Goal: Task Accomplishment & Management: Use online tool/utility

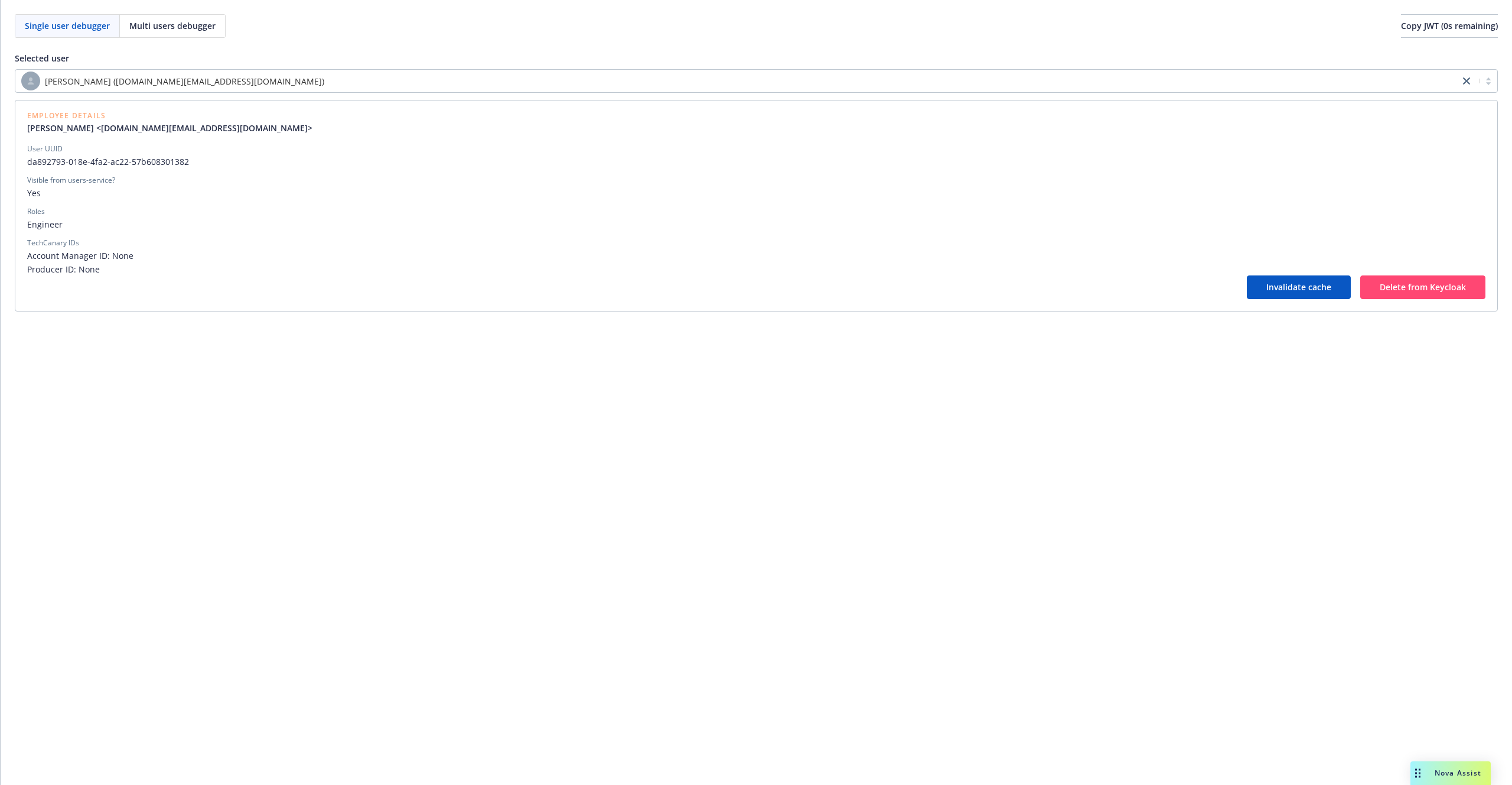
click at [200, 80] on div "[PERSON_NAME] ([DOMAIN_NAME][EMAIL_ADDRESS][DOMAIN_NAME])" at bounding box center [737, 81] width 1432 height 19
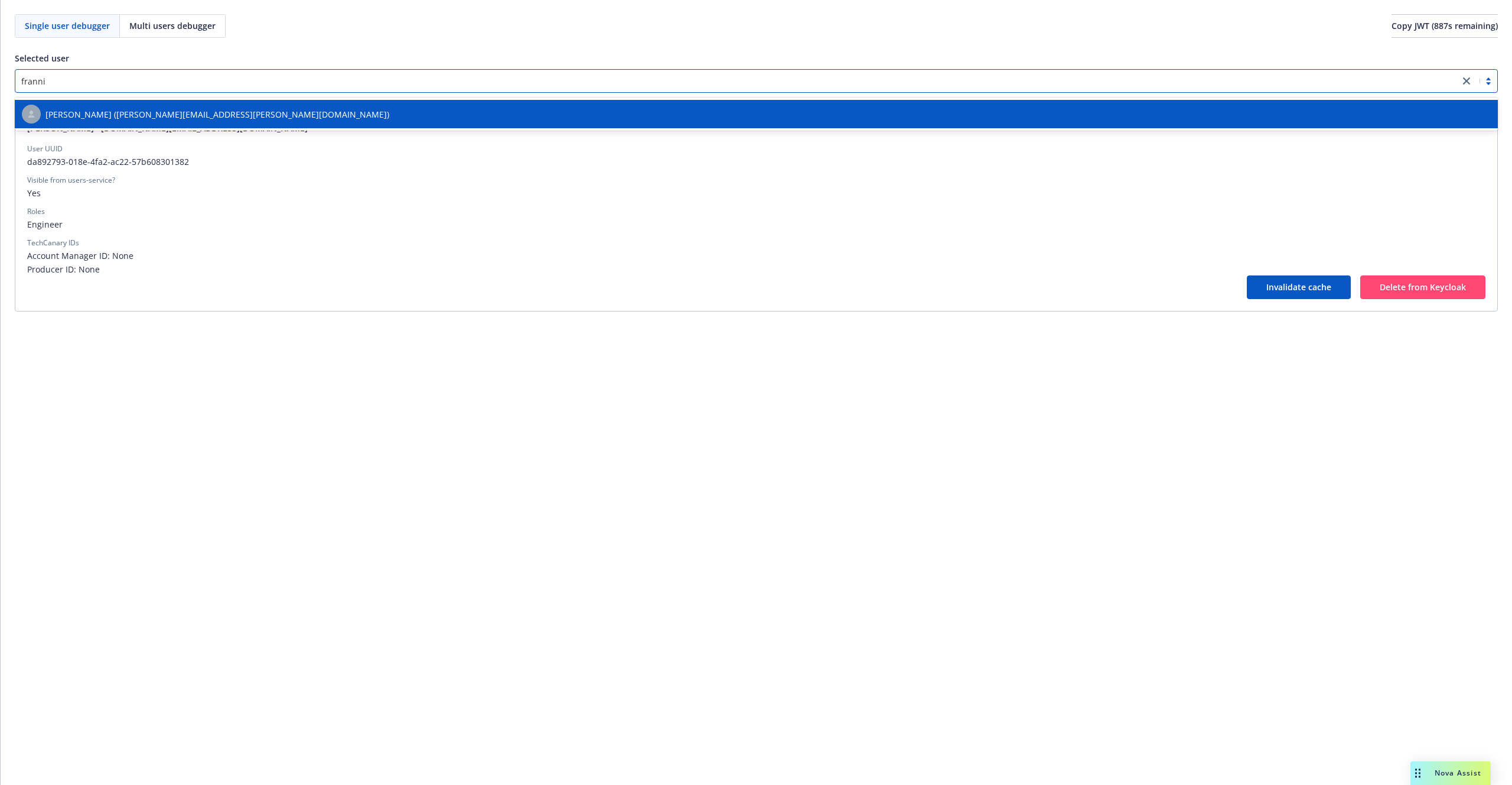
type input "frannie"
click at [206, 108] on span "[PERSON_NAME] ([PERSON_NAME][EMAIL_ADDRESS][PERSON_NAME][DOMAIN_NAME])" at bounding box center [218, 114] width 344 height 12
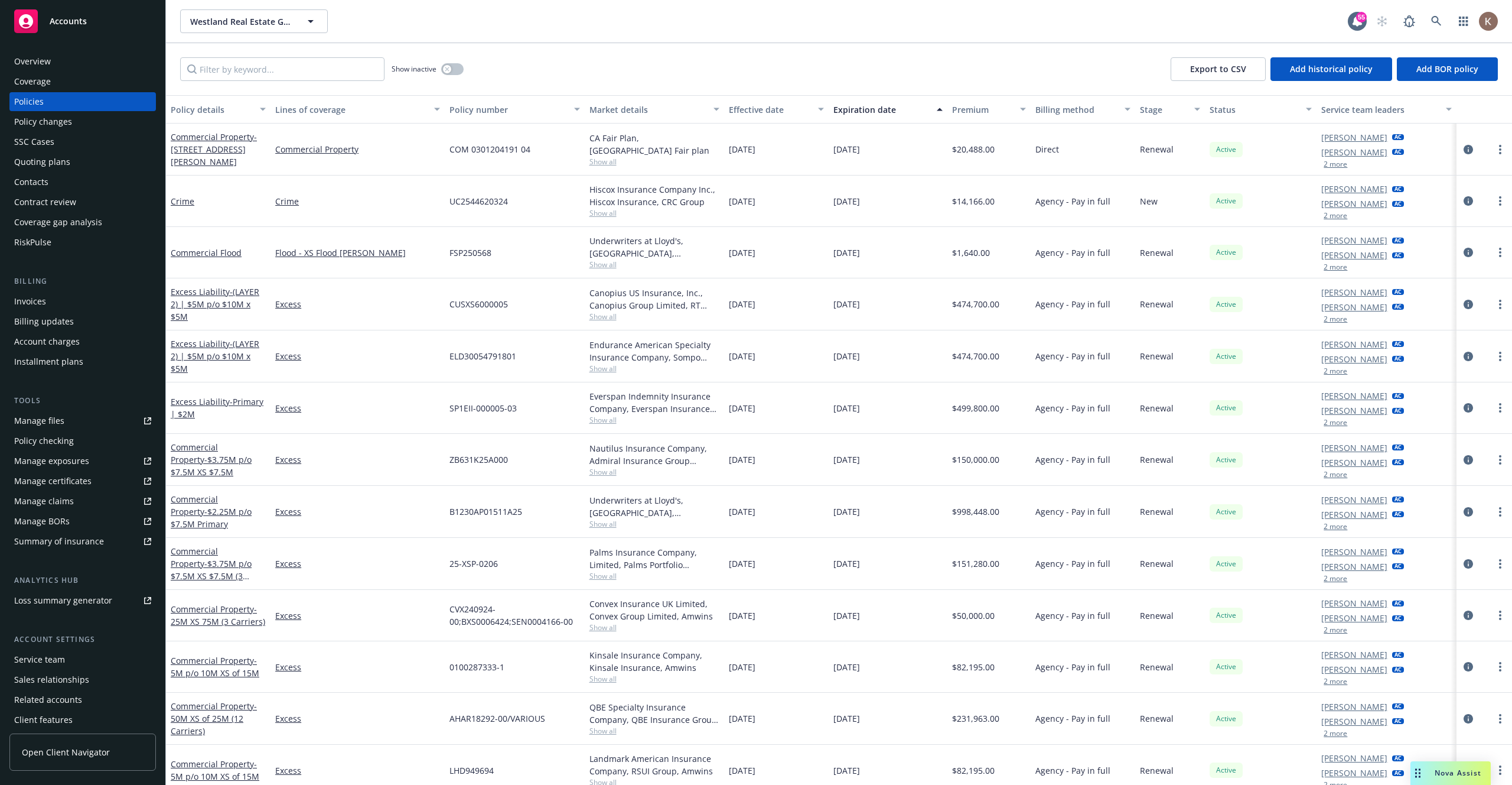
click at [87, 477] on div "Manage certificates" at bounding box center [53, 481] width 77 height 19
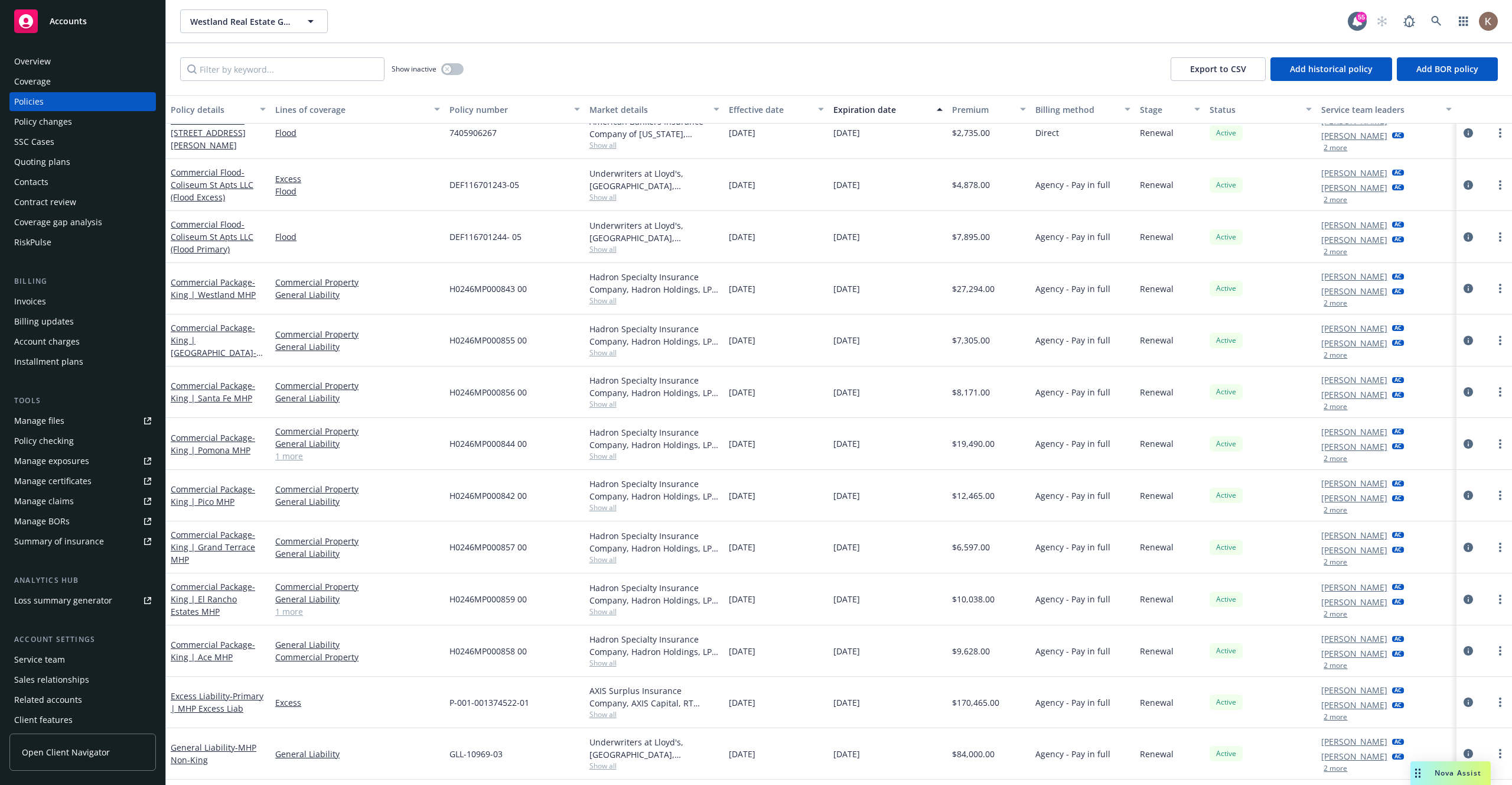
scroll to position [1538, 0]
click at [298, 70] on input "Filter by keyword..." at bounding box center [282, 68] width 204 height 24
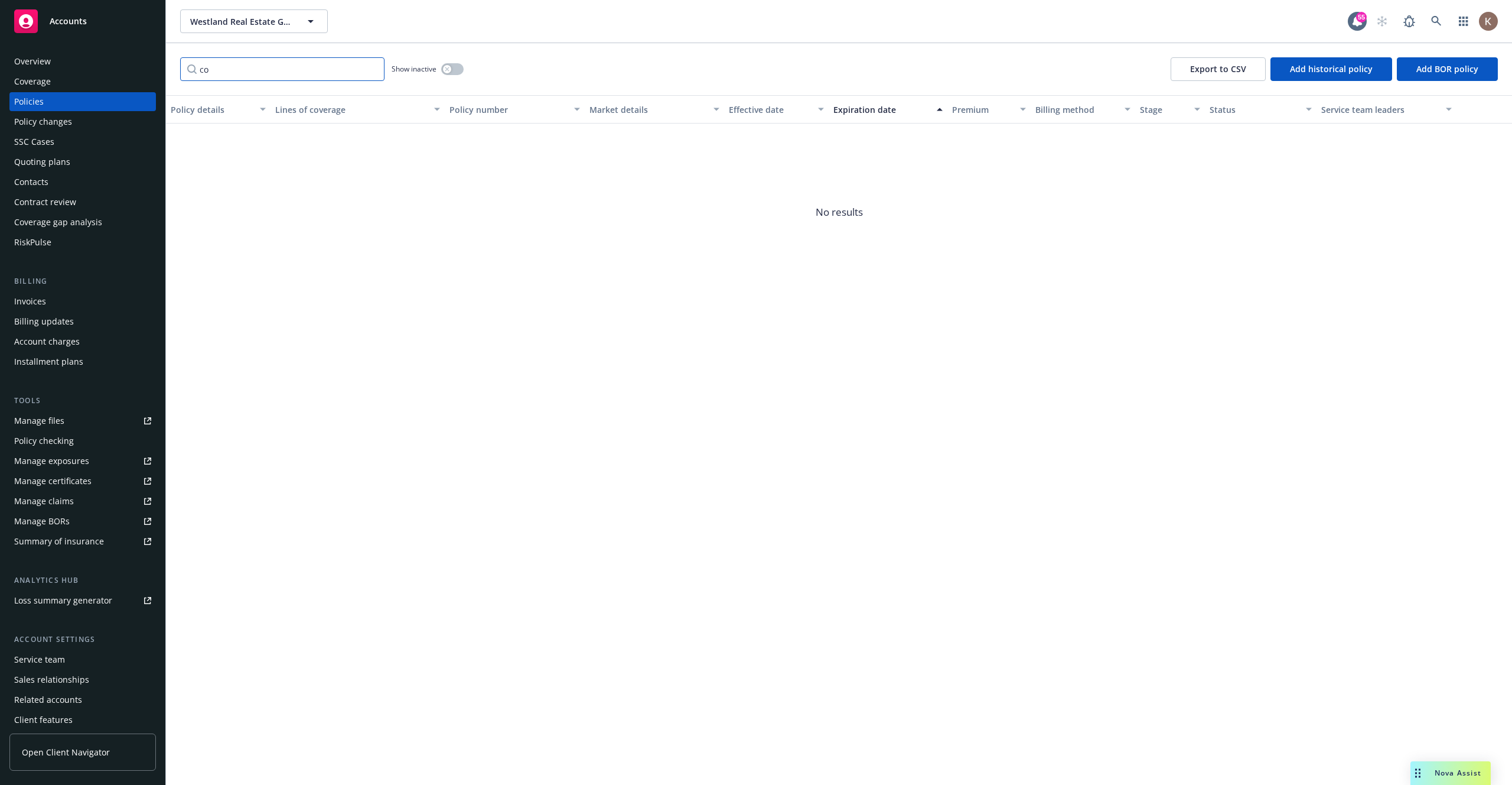
type input "c"
click at [301, 69] on input "Filter by keyword..." at bounding box center [282, 68] width 204 height 24
click at [348, 309] on div "Policy details Lines of coverage Policy number Market details Effective date Ex…" at bounding box center [839, 439] width 1346 height 689
click at [85, 127] on div "Policy changes" at bounding box center [82, 122] width 137 height 19
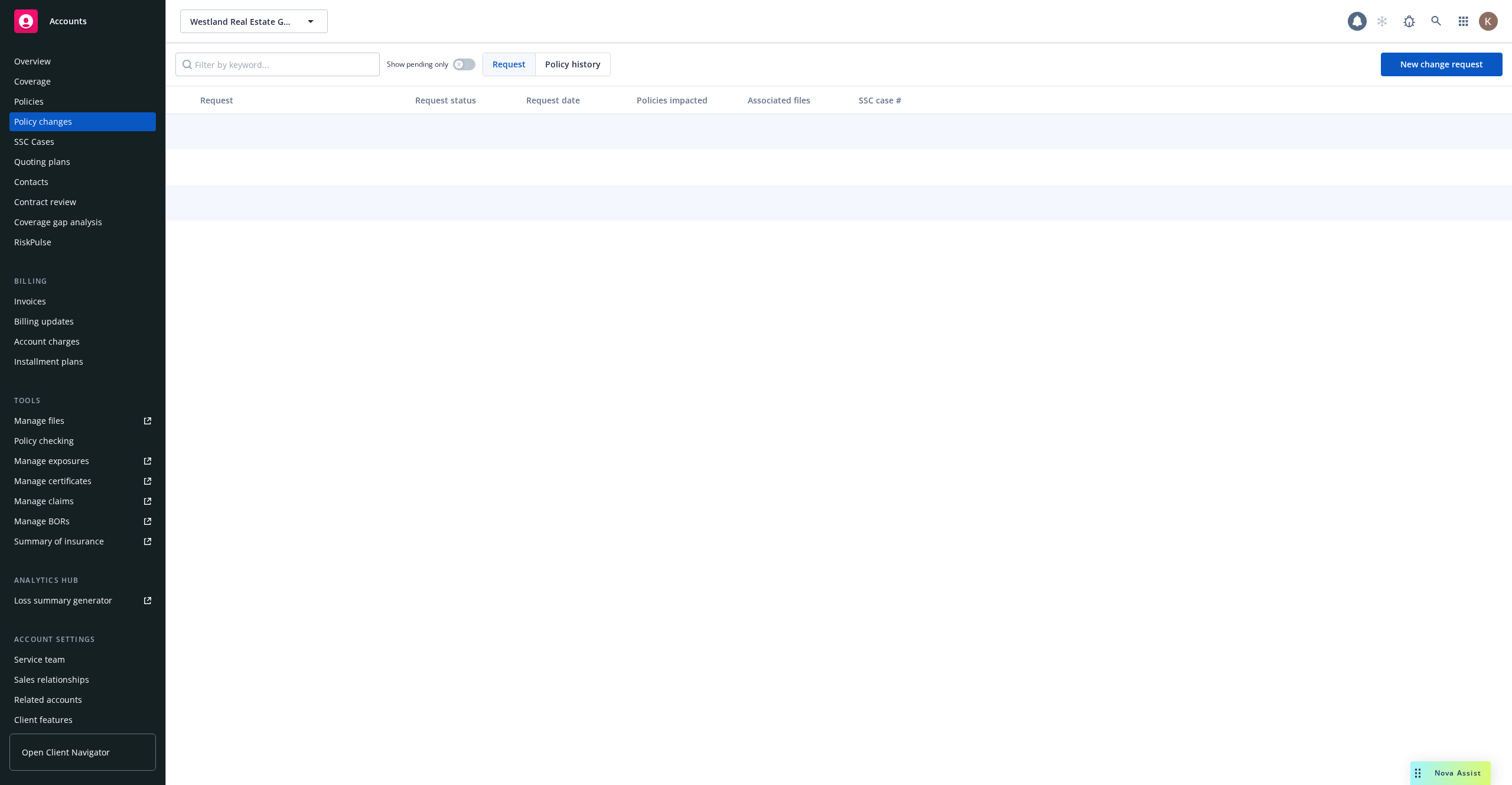
click at [78, 108] on div "Policies" at bounding box center [82, 102] width 137 height 19
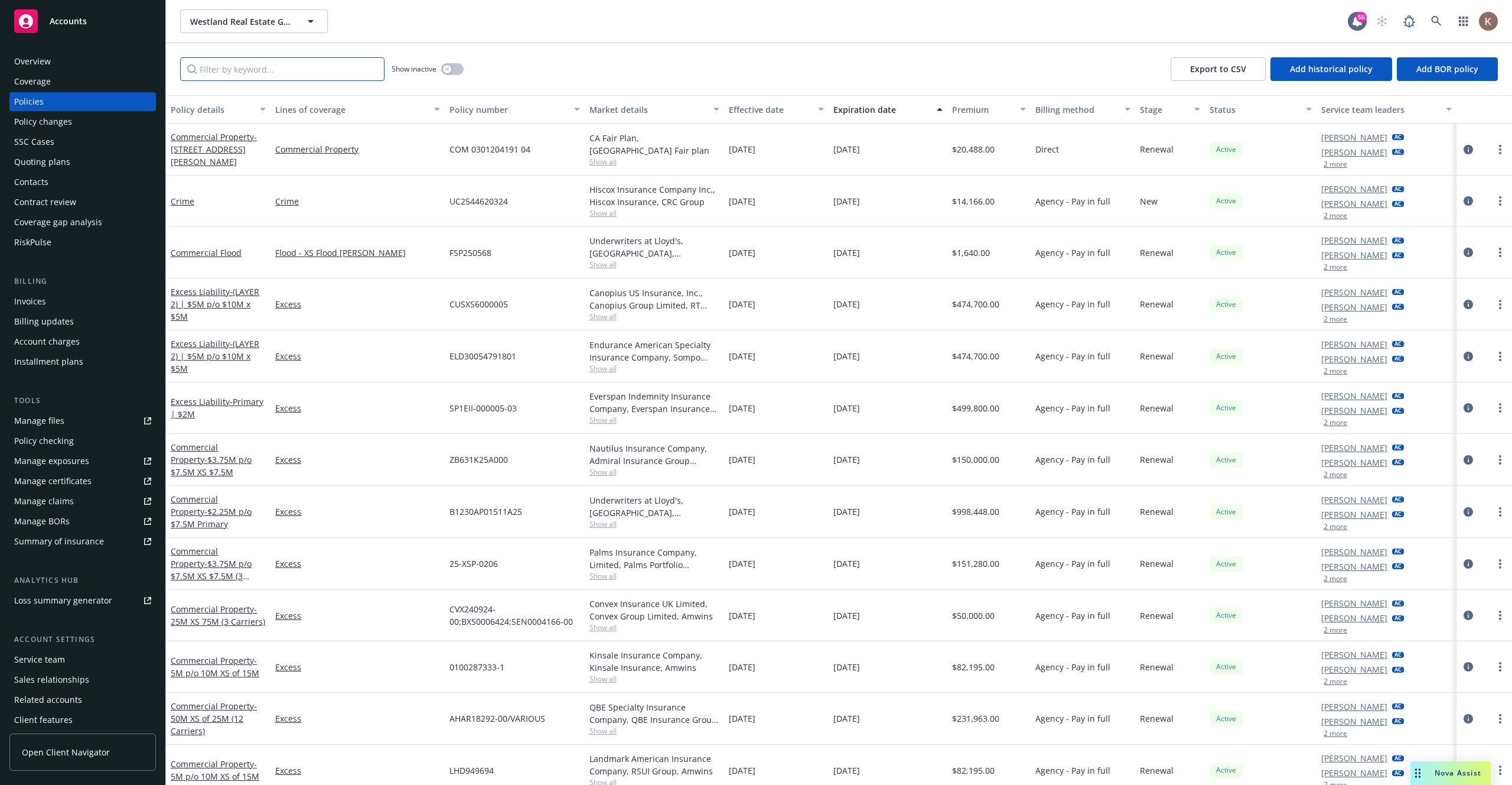
click at [230, 68] on input "Filter by keyword..." at bounding box center [282, 68] width 204 height 24
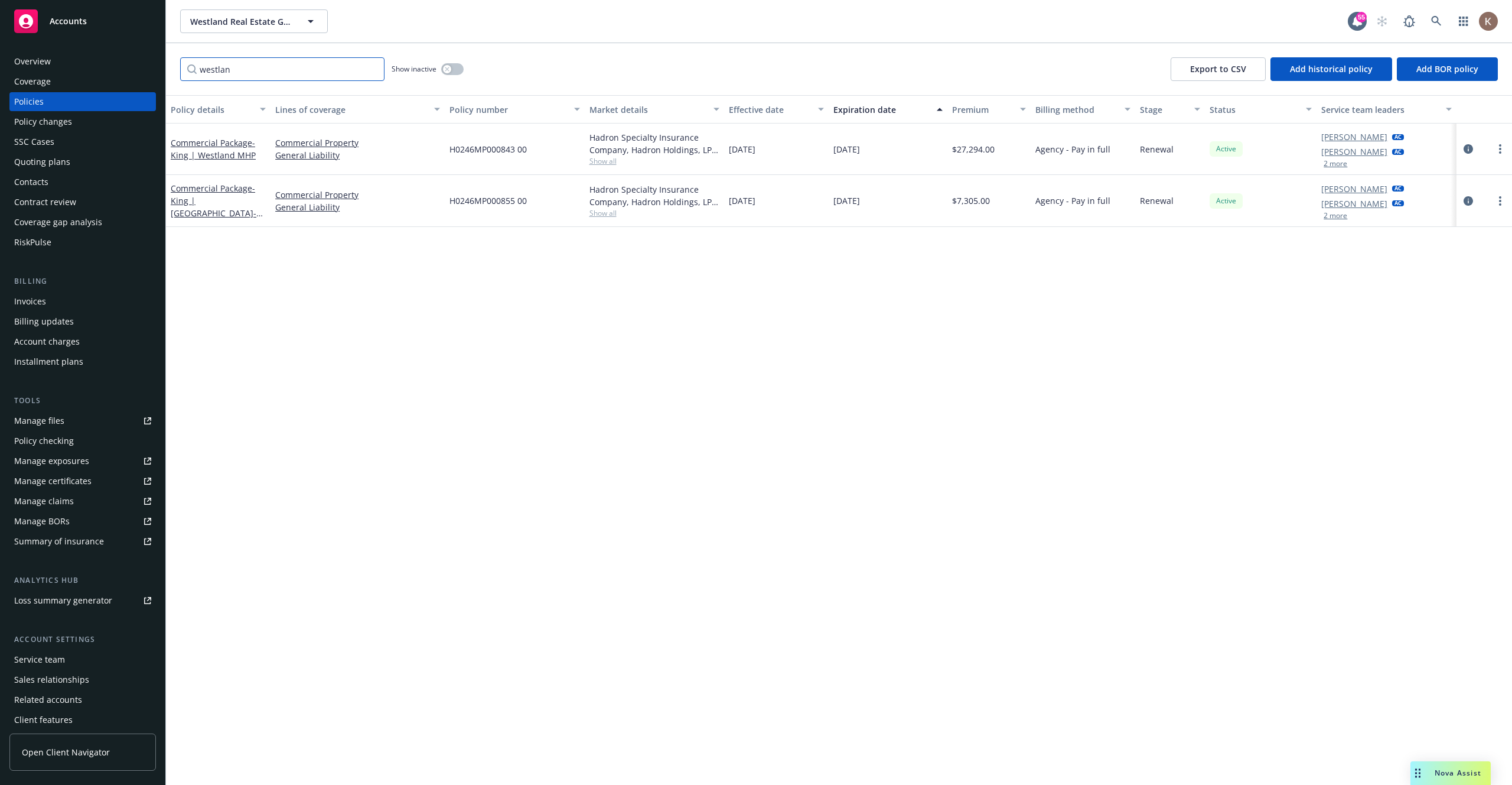
type input "westland"
type input "commercial"
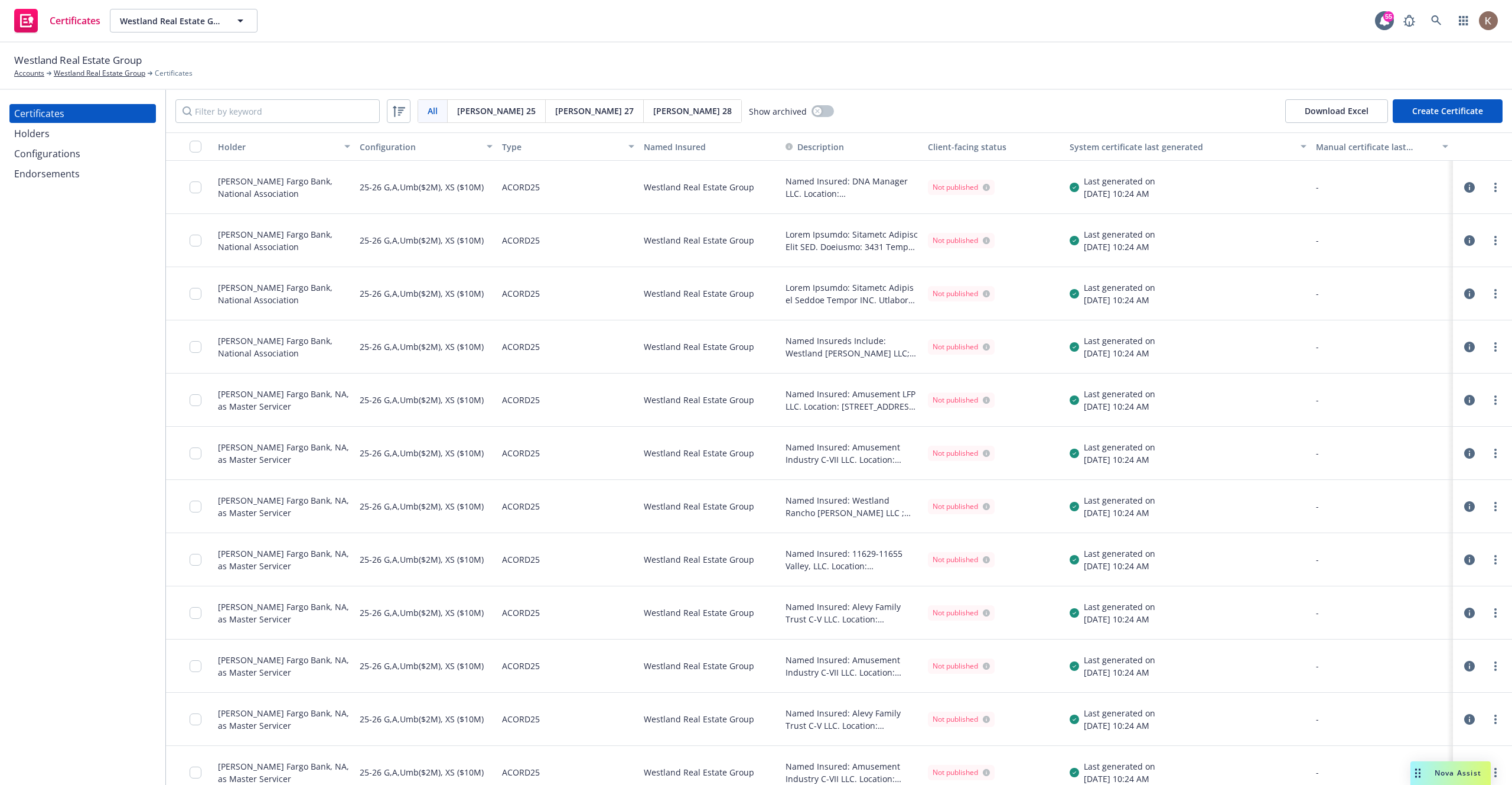
click at [46, 147] on div "Configurations" at bounding box center [47, 154] width 66 height 19
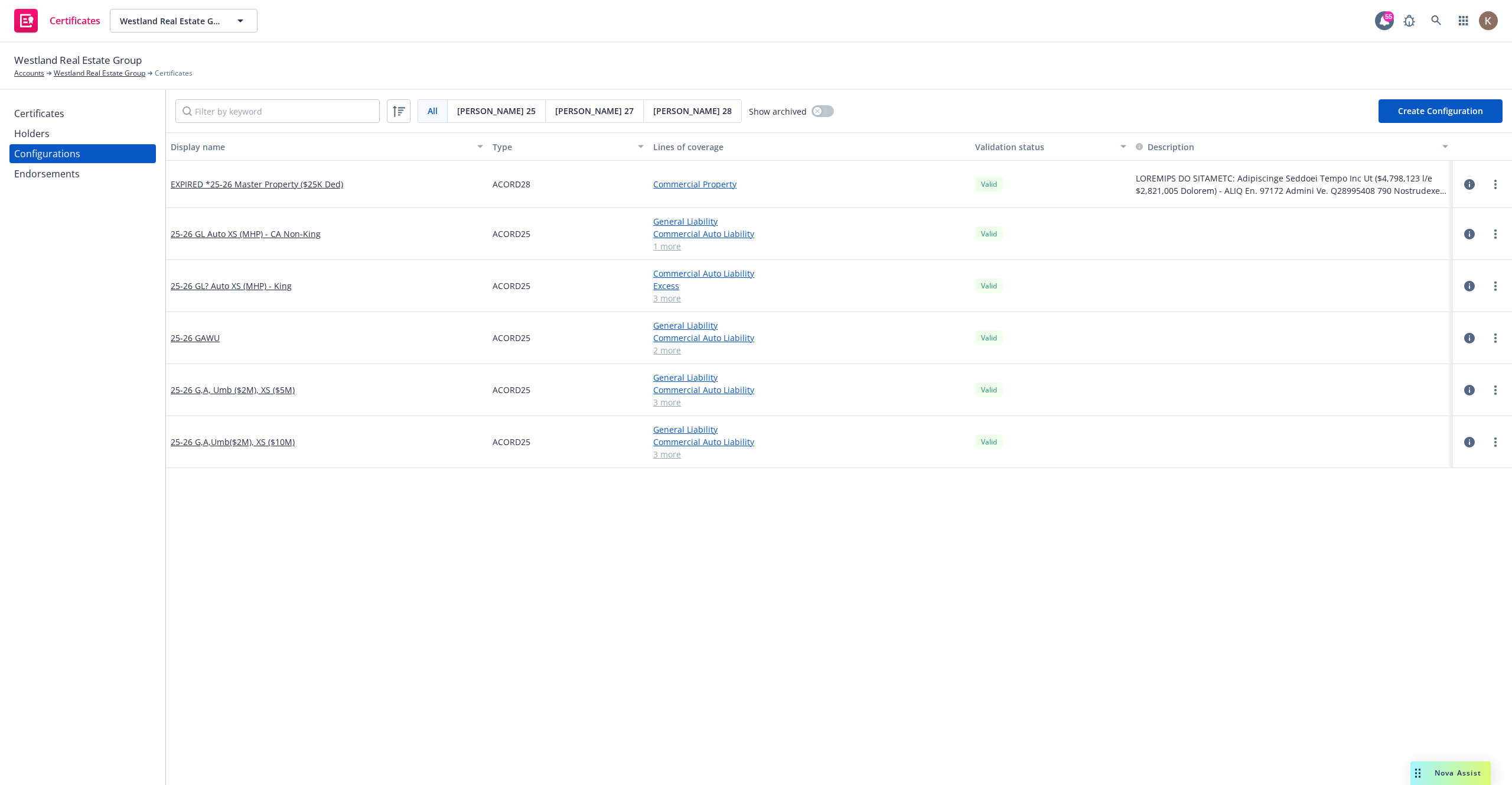
click at [1422, 112] on button "Create Configuration" at bounding box center [1440, 111] width 124 height 24
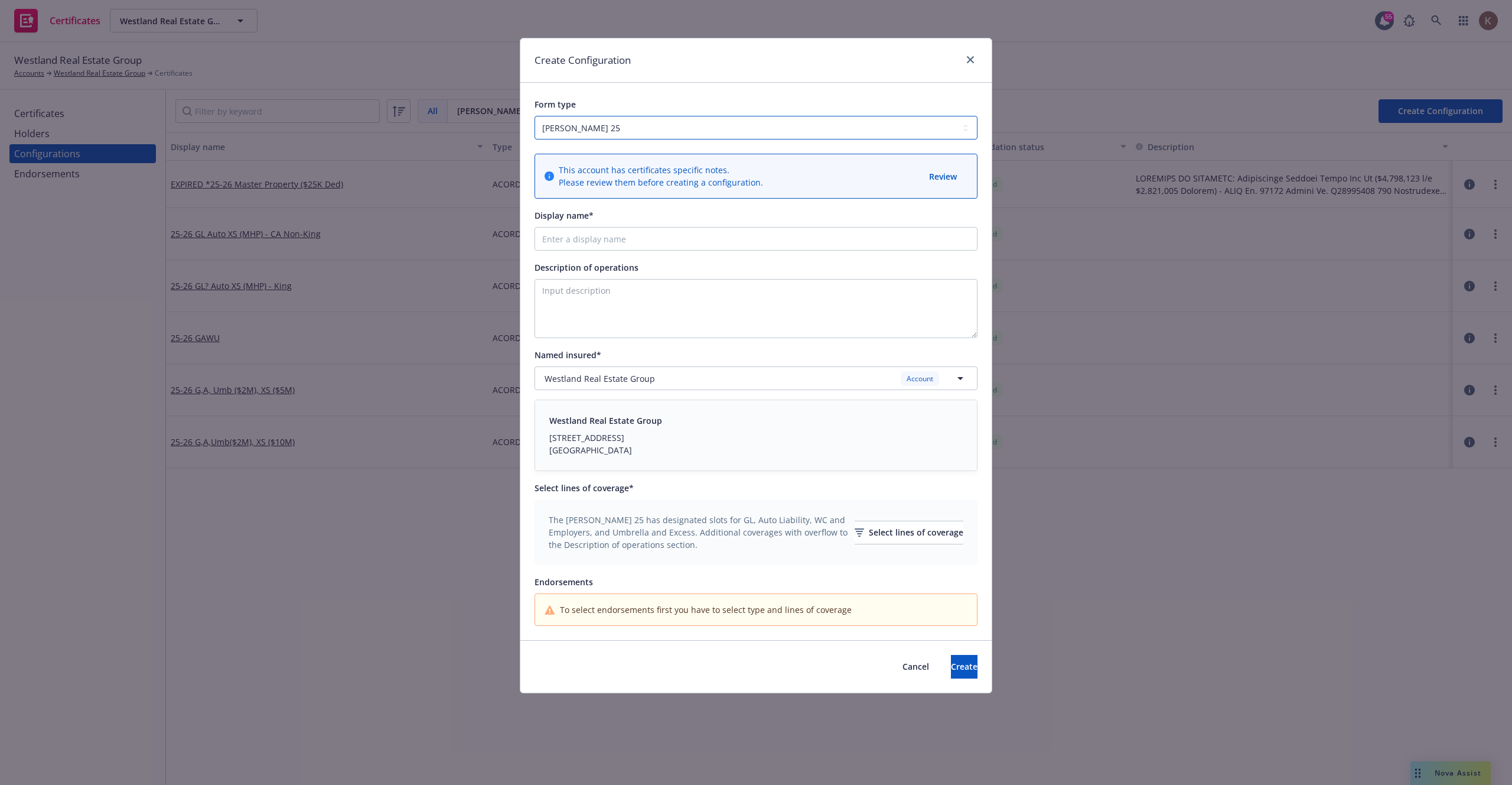
click at [647, 129] on select "ACORD 25 ACORD 27 ACORD 28" at bounding box center [756, 127] width 443 height 24
select select "ACORD28"
click at [534, 116] on select "ACORD 25 ACORD 27 ACORD 28" at bounding box center [756, 127] width 443 height 24
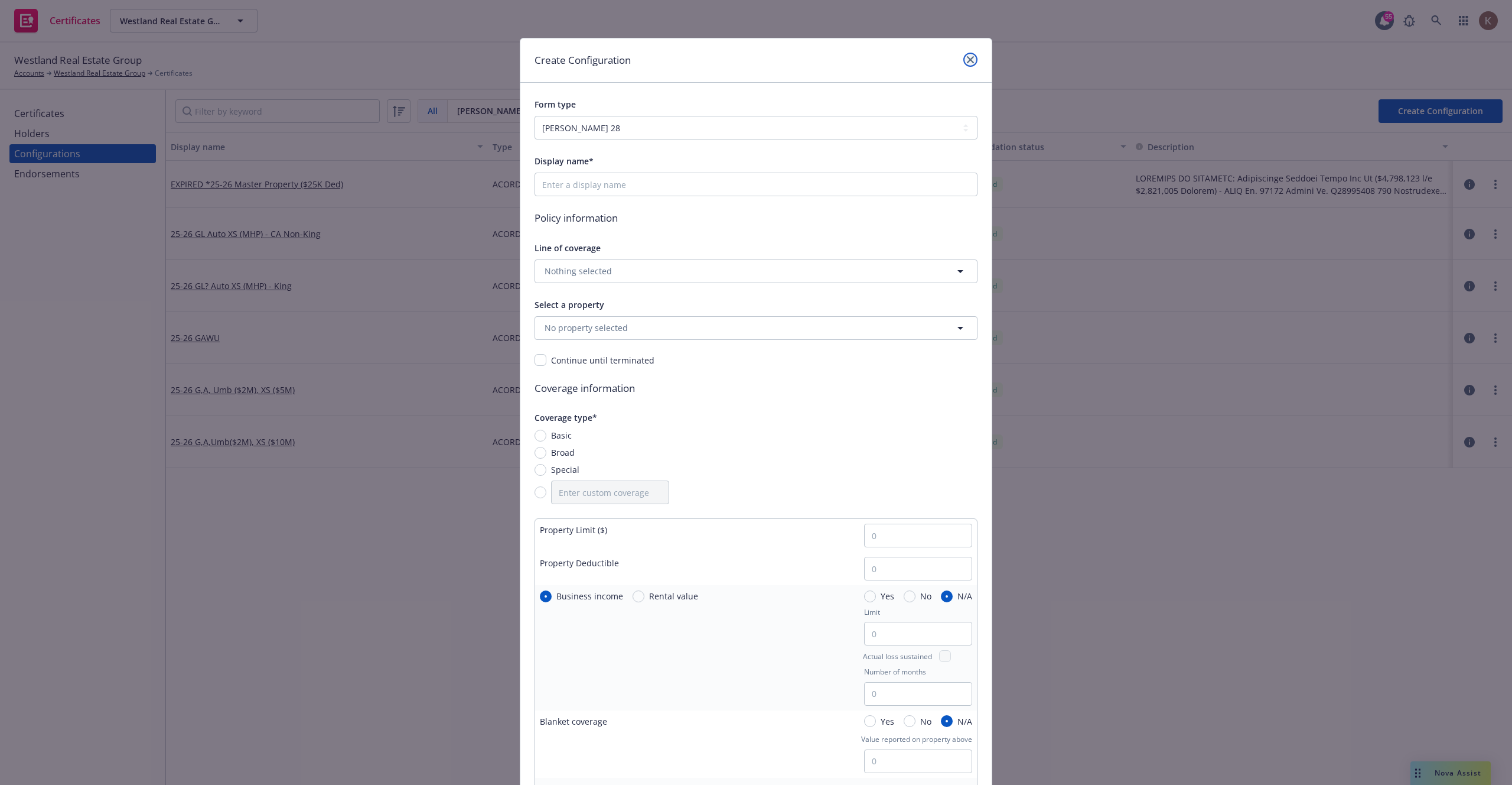
click at [971, 61] on icon "close" at bounding box center [971, 60] width 7 height 7
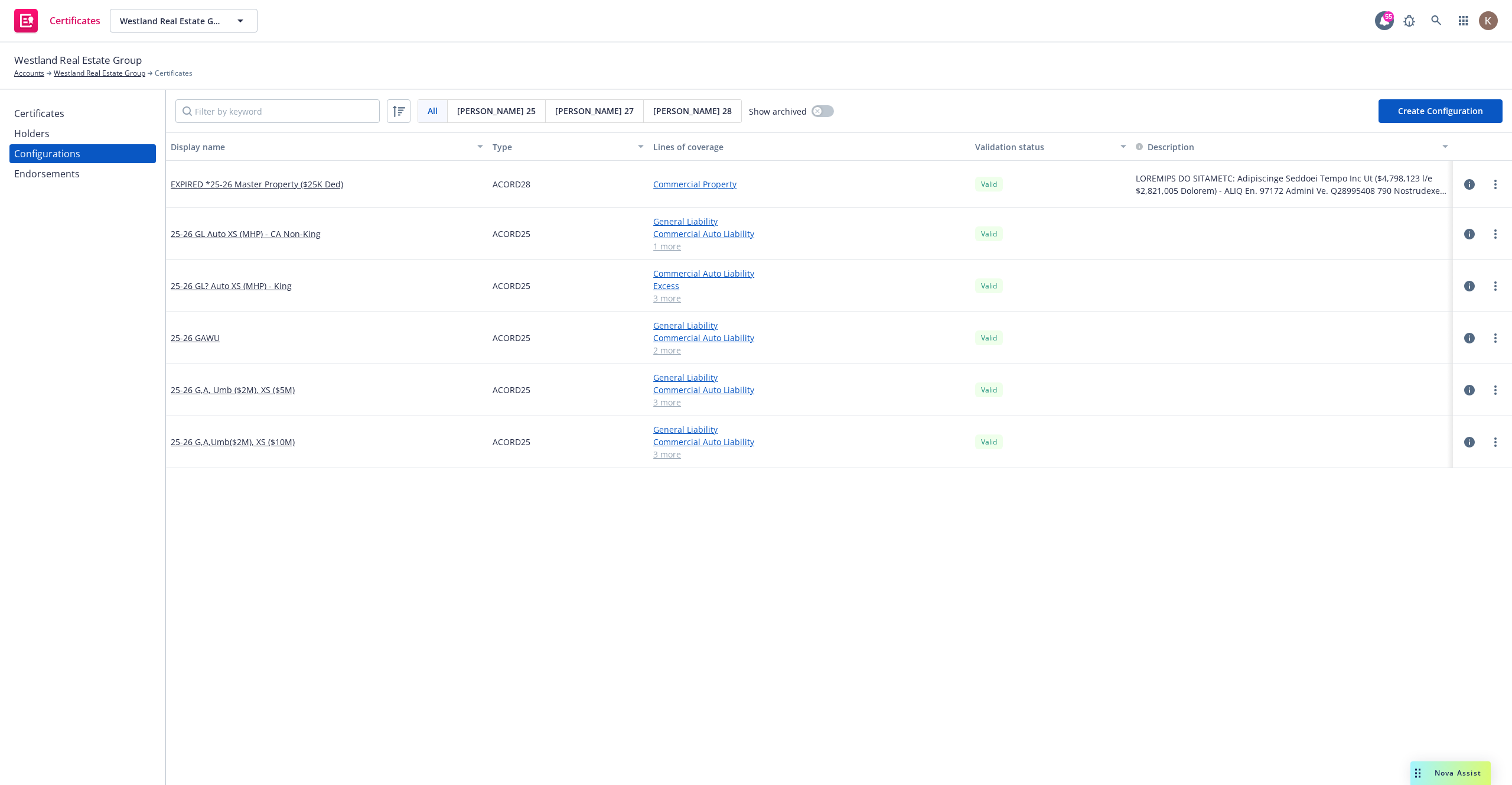
click at [653, 109] on span "Acord 28" at bounding box center [692, 111] width 78 height 12
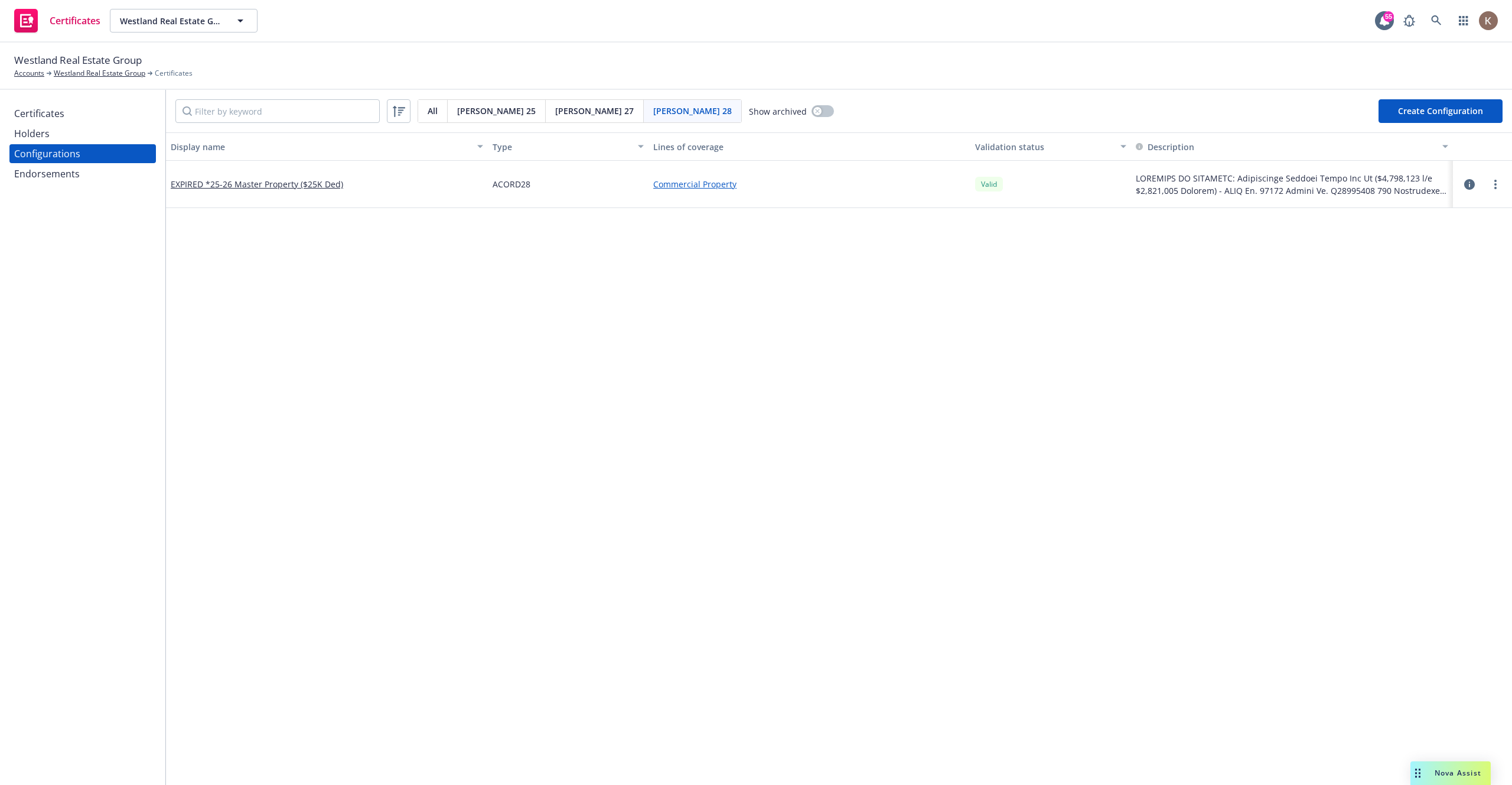
click at [1456, 109] on button "Create Configuration" at bounding box center [1440, 111] width 124 height 24
select select "ACORD28"
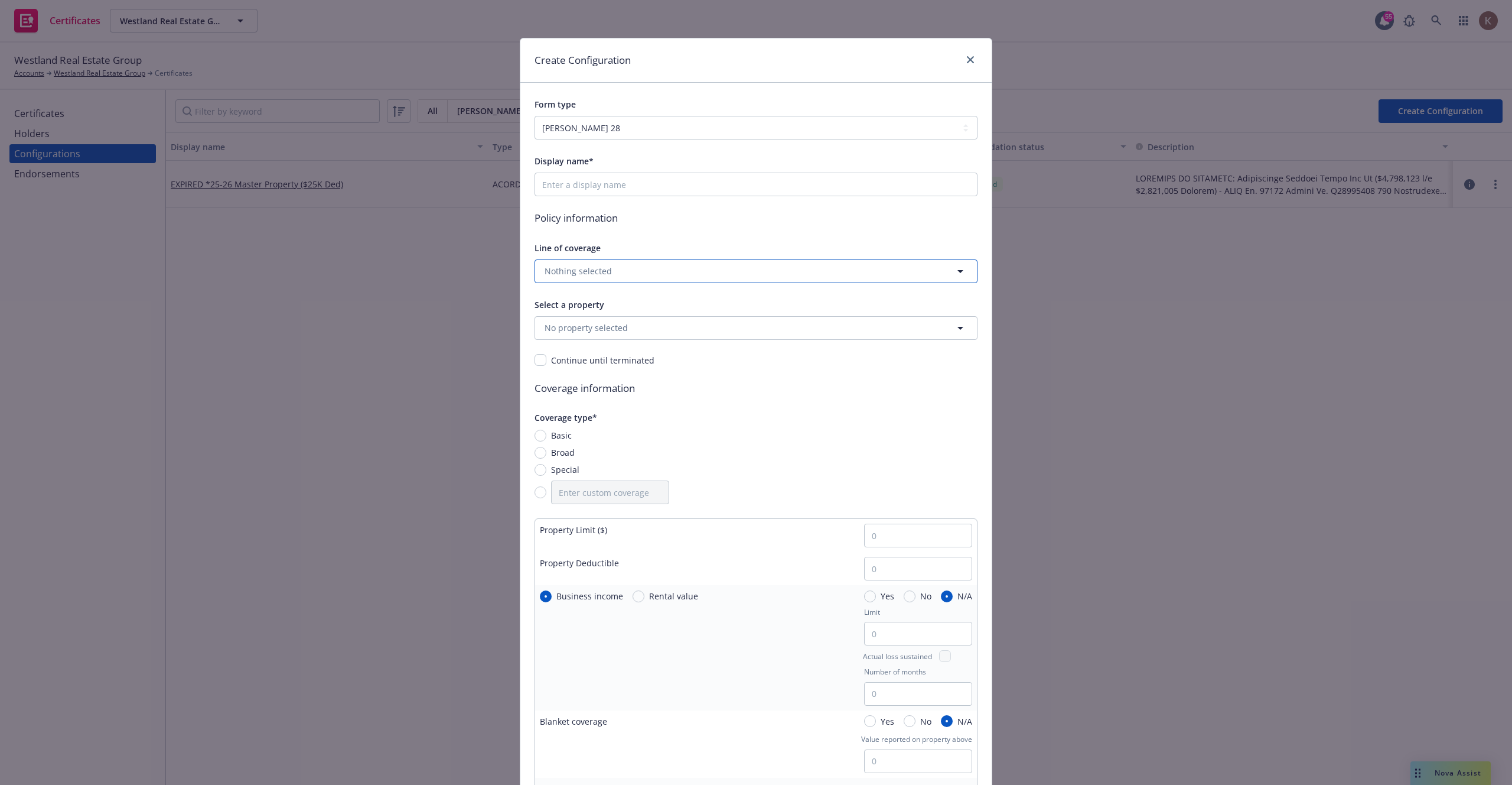
click at [582, 269] on span "Nothing selected" at bounding box center [577, 270] width 68 height 12
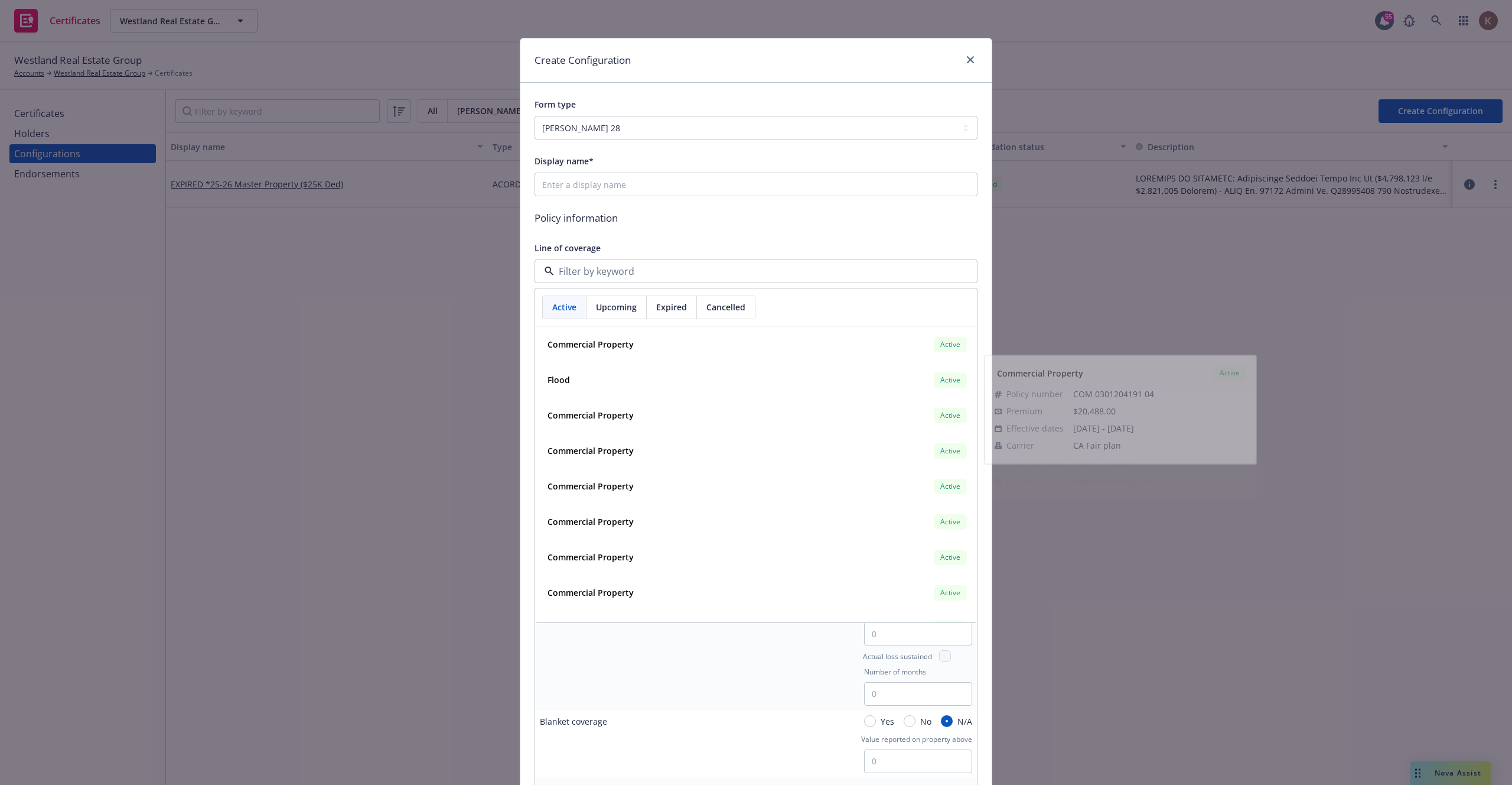
click at [327, 555] on div "Create Configuration Form type ACORD 25 ACORD 27 ACORD 28 Display name* Policy …" at bounding box center [756, 392] width 1512 height 785
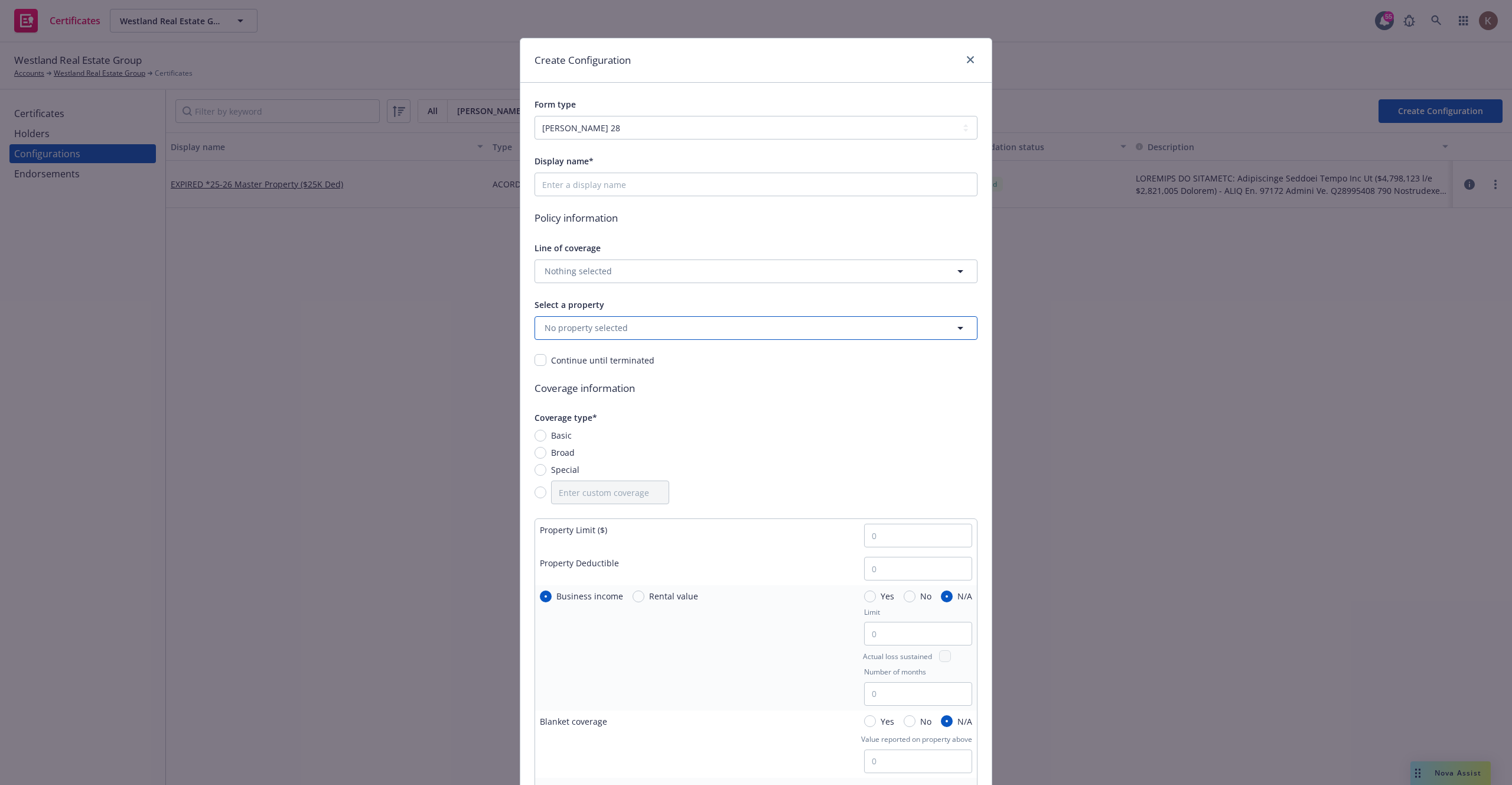
click at [718, 333] on button "No property selected" at bounding box center [756, 328] width 443 height 24
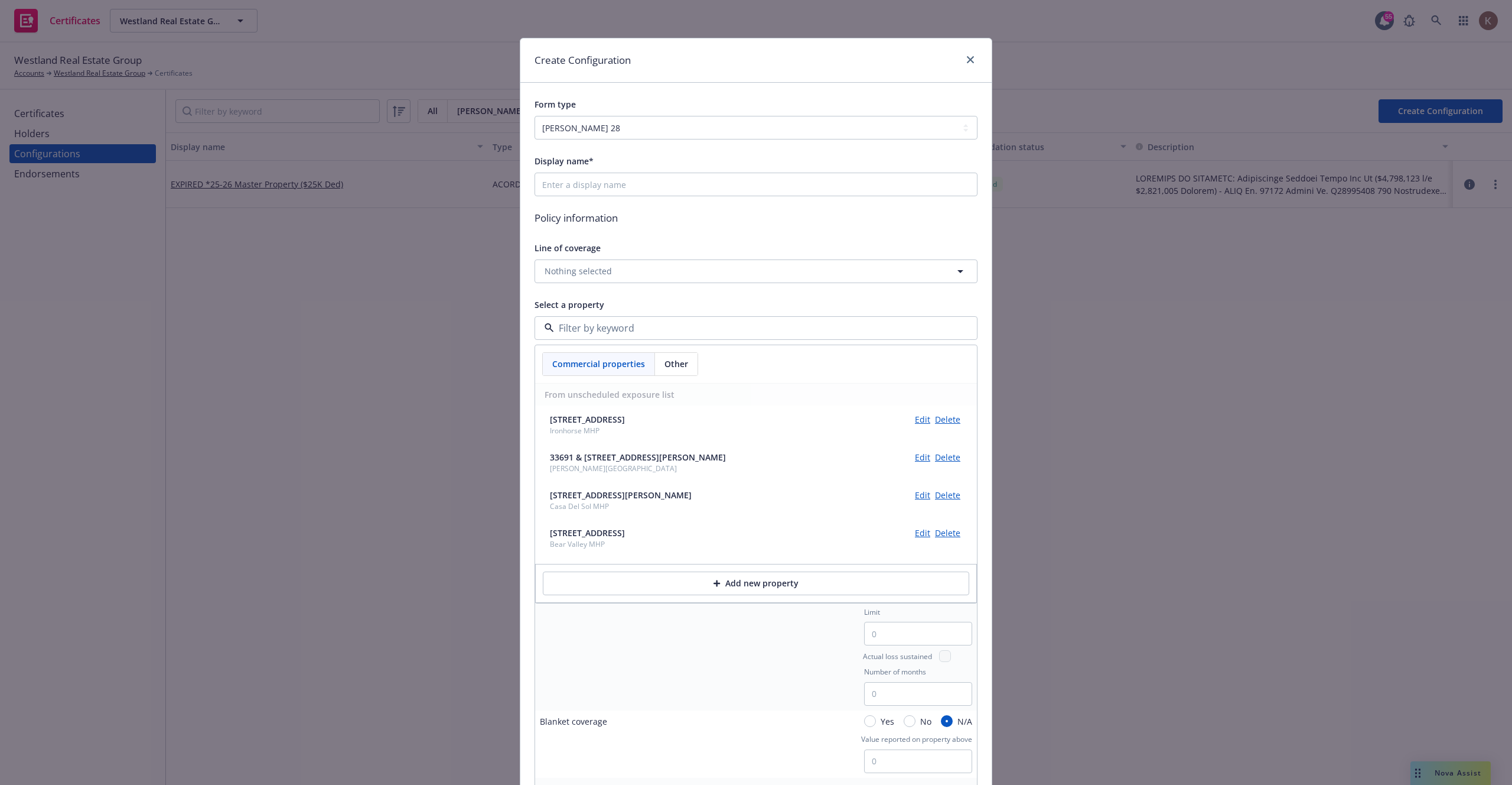
click at [713, 305] on div "Select a property" at bounding box center [756, 304] width 443 height 14
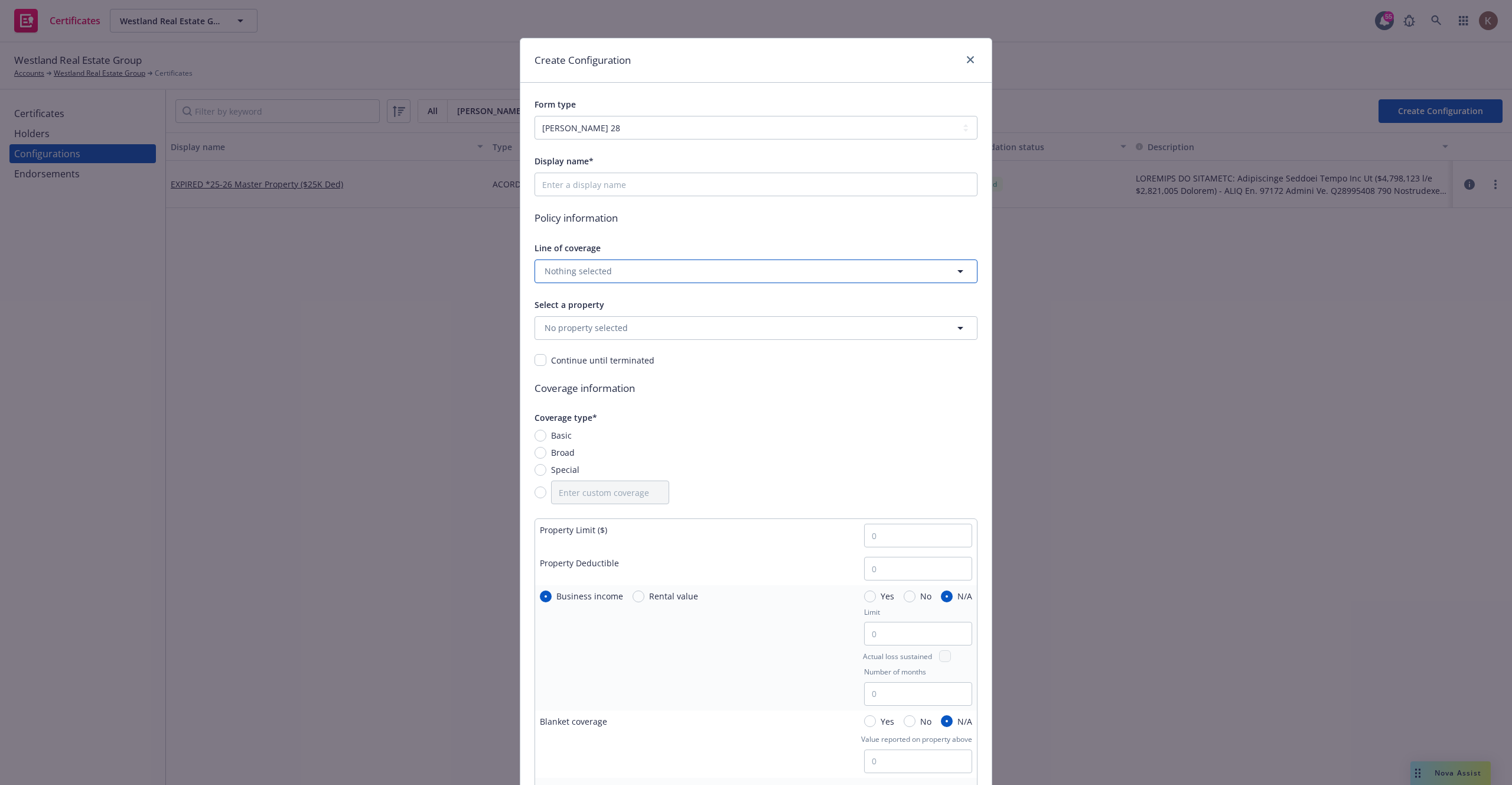
click at [699, 271] on button "Nothing selected" at bounding box center [756, 270] width 443 height 24
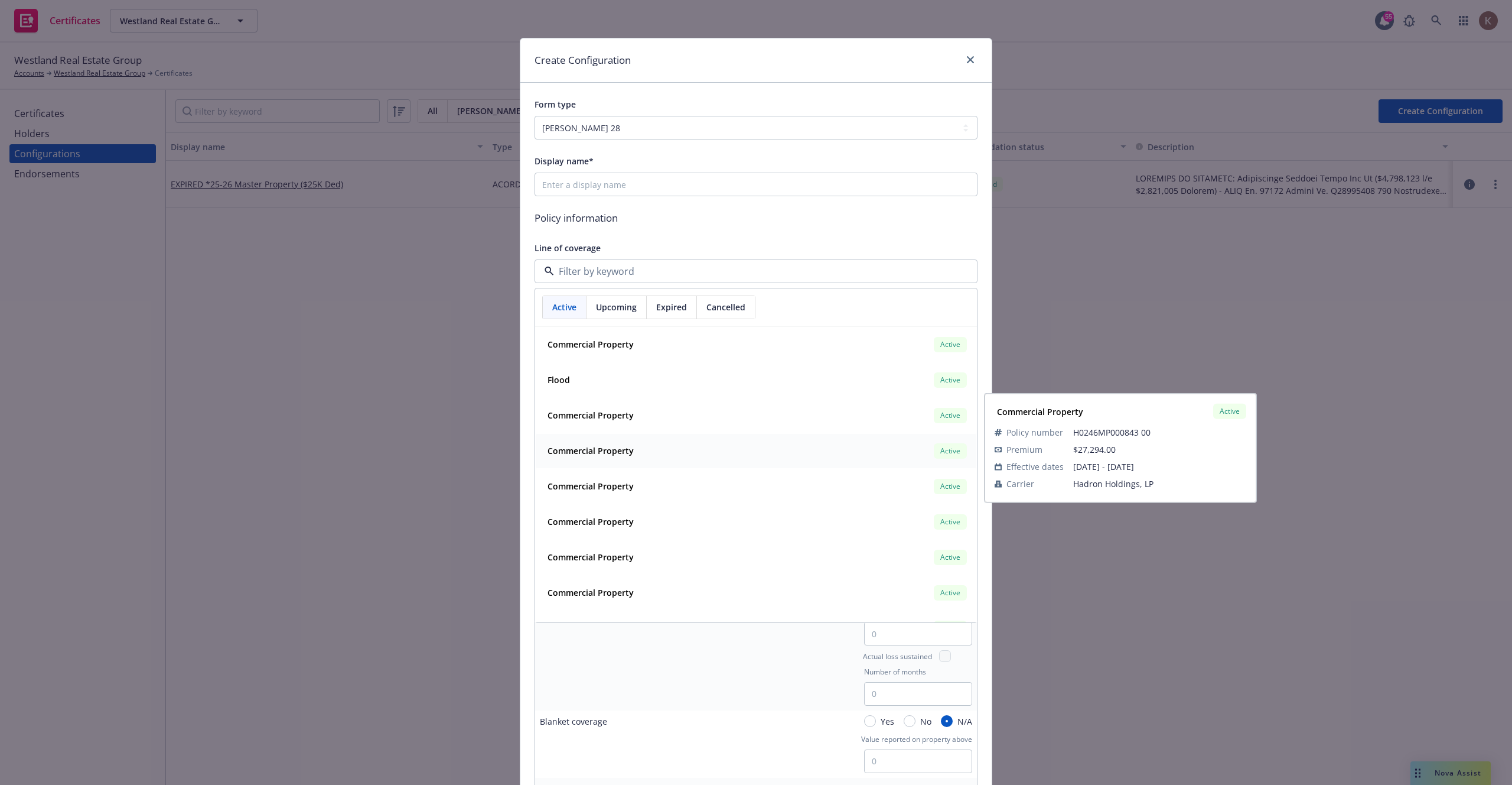
click at [656, 456] on div "Commercial Property Active" at bounding box center [756, 450] width 426 height 20
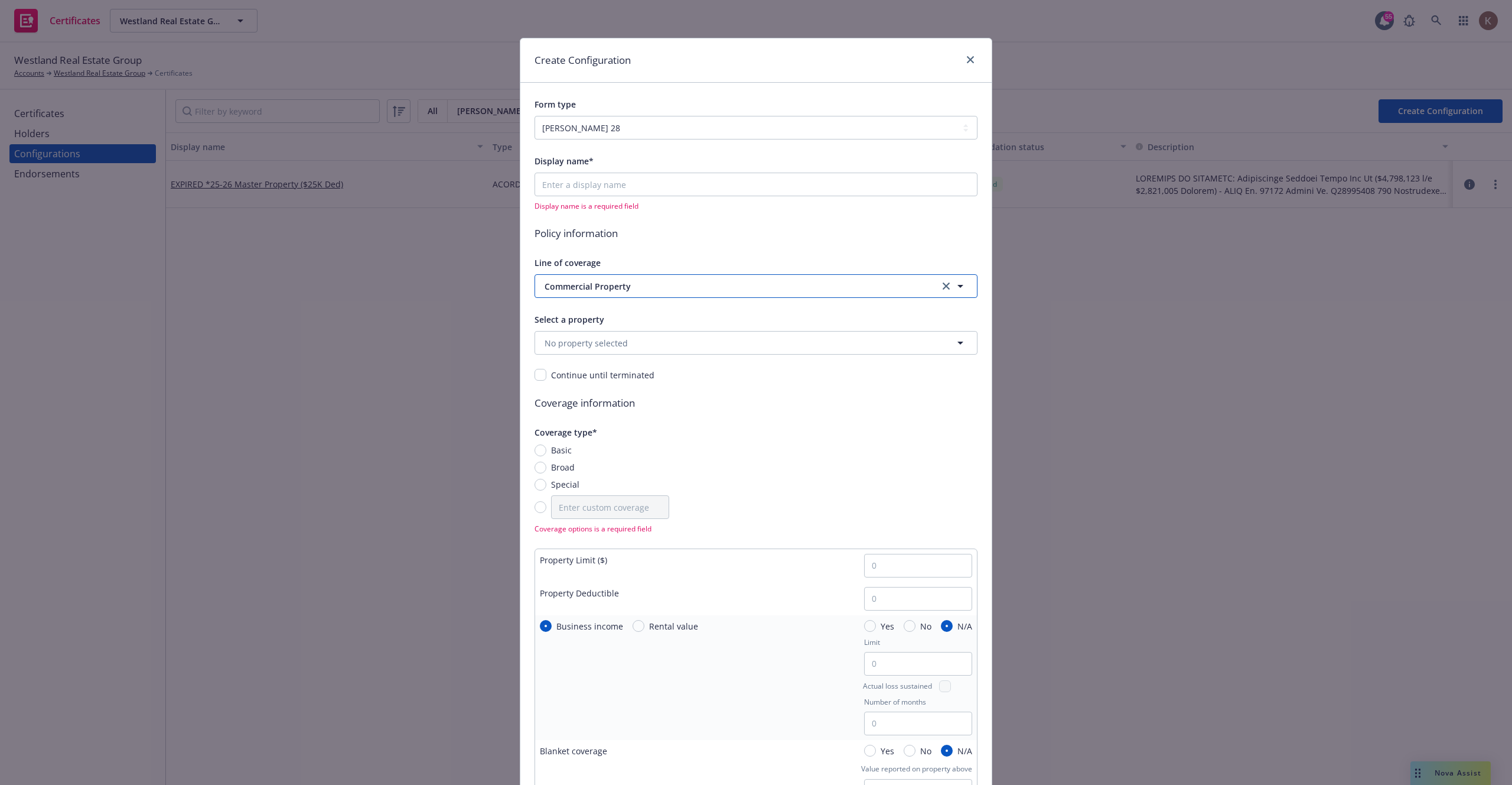
click at [681, 284] on span "Commercial Property" at bounding box center [727, 286] width 368 height 12
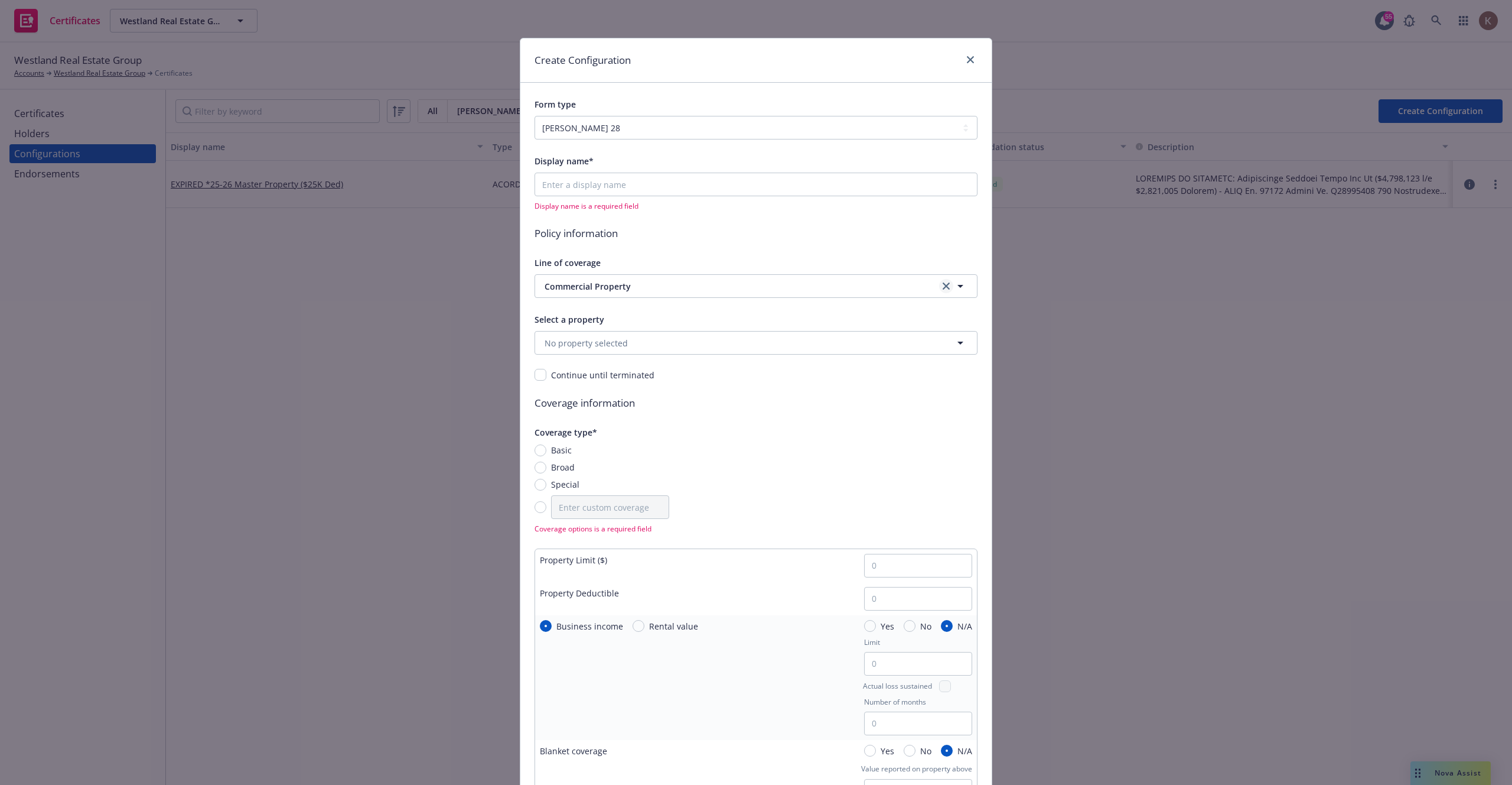
click at [942, 287] on icon "clear selection" at bounding box center [946, 286] width 7 height 7
click at [824, 296] on button "Nothing selected" at bounding box center [756, 285] width 443 height 24
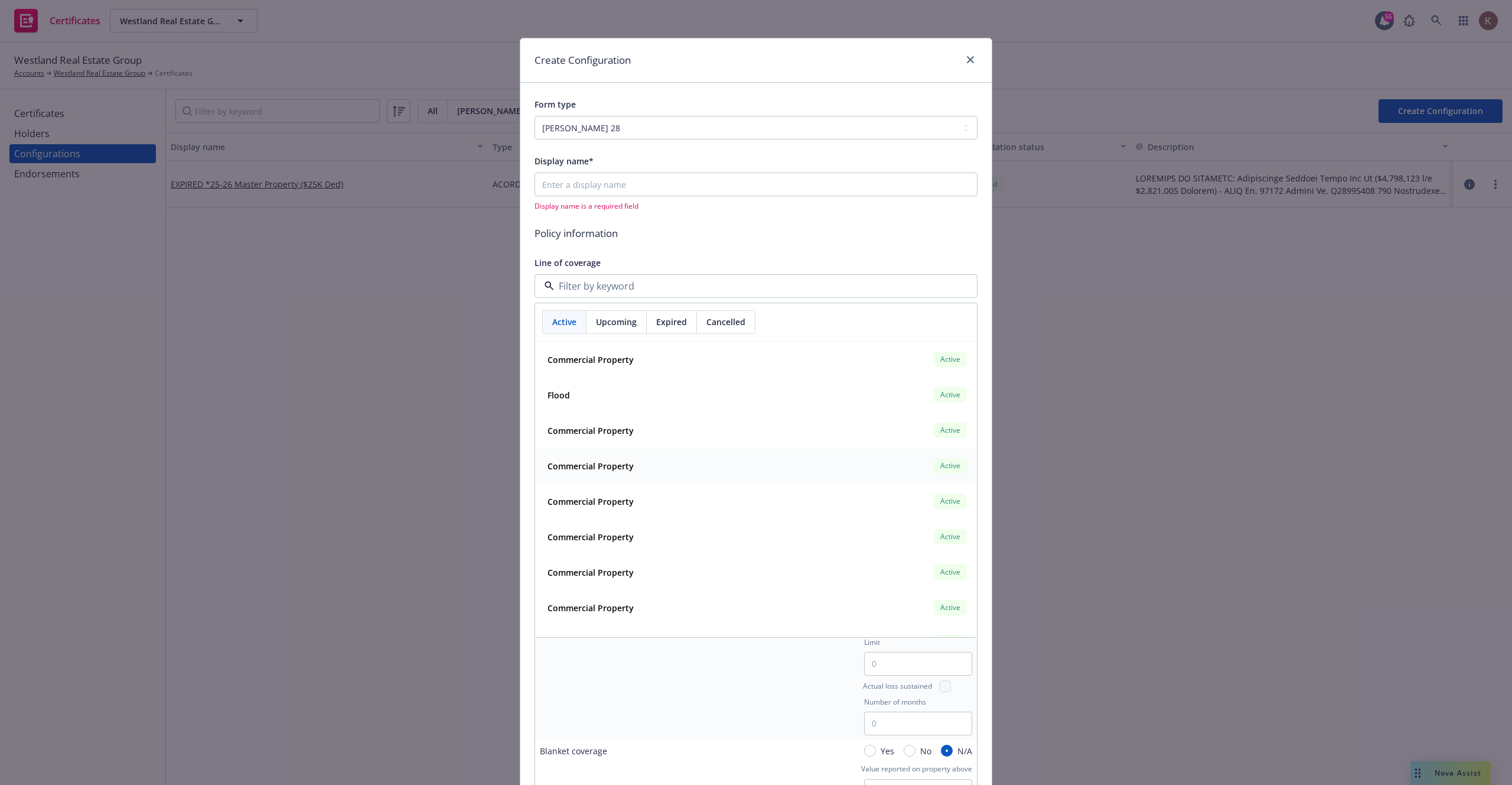
click at [749, 471] on div "Commercial Property Active" at bounding box center [756, 465] width 426 height 20
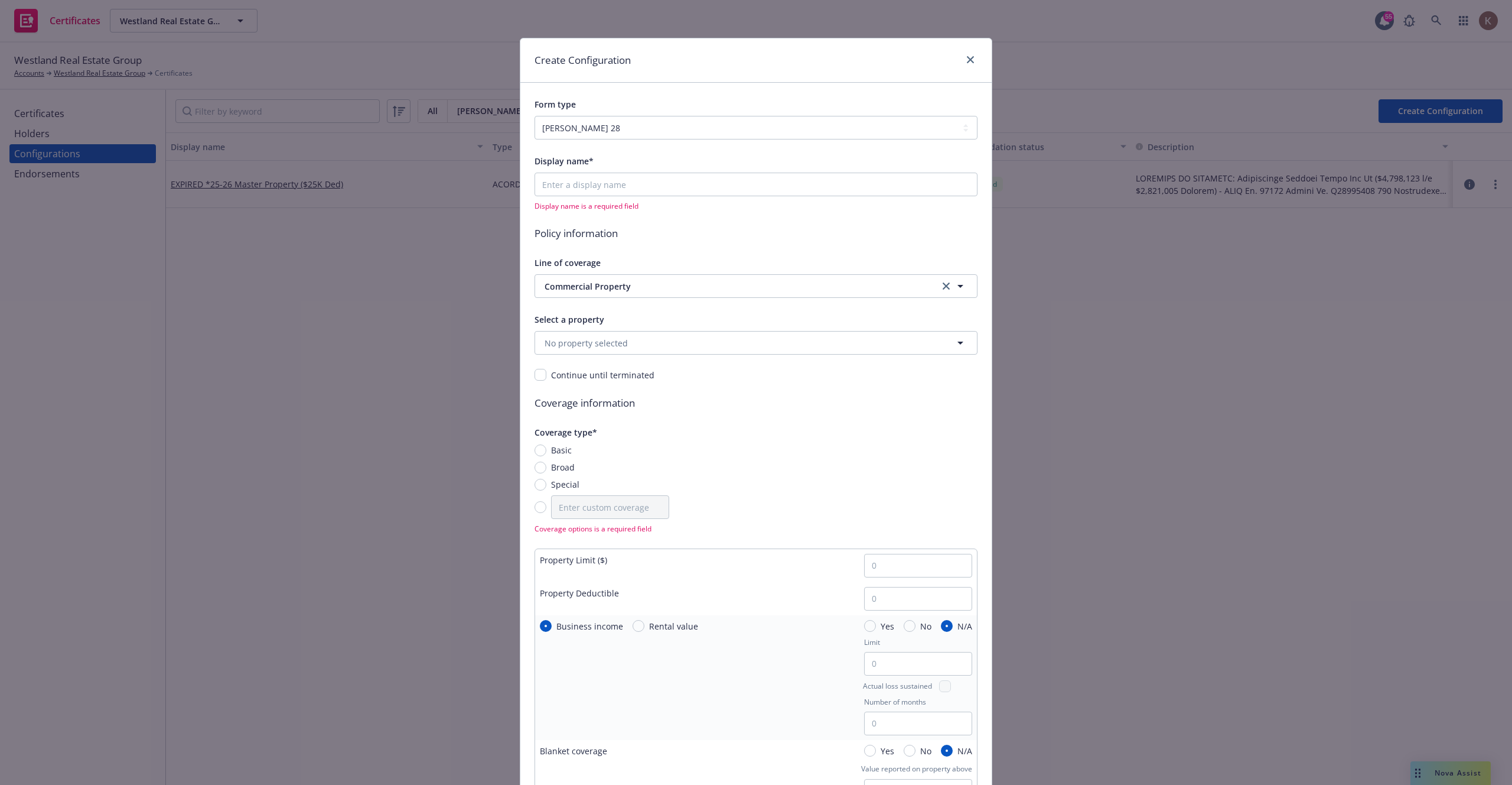
click at [625, 328] on div "Select a property No property selected" at bounding box center [756, 333] width 443 height 42
click at [624, 340] on span "No property selected" at bounding box center [585, 343] width 83 height 12
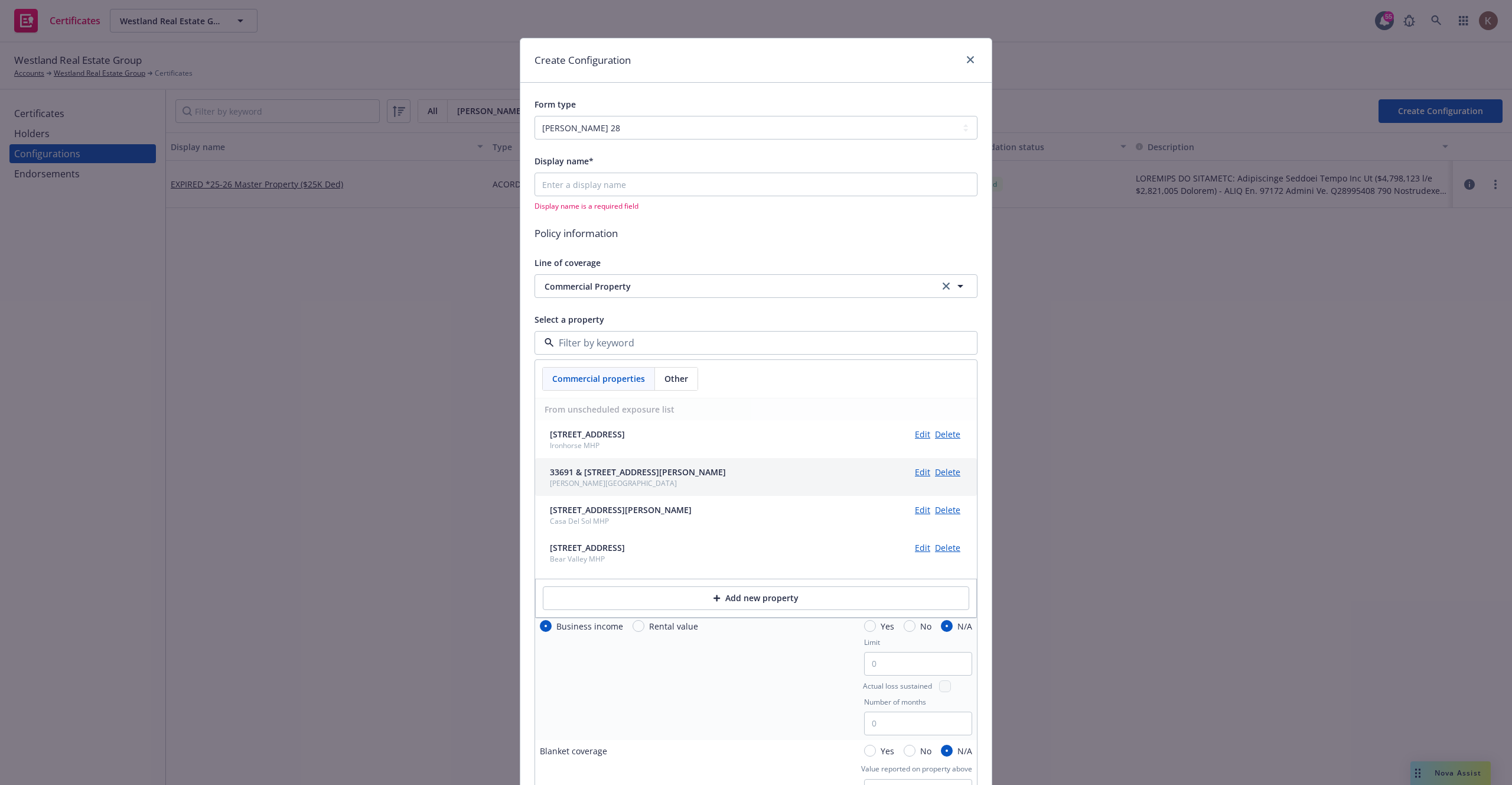
click at [672, 457] on div "33691 & 33650 Bailey Meadow Rd, Palomar Mountain, CA, 92060, USA Bailey's Palom…" at bounding box center [756, 476] width 441 height 38
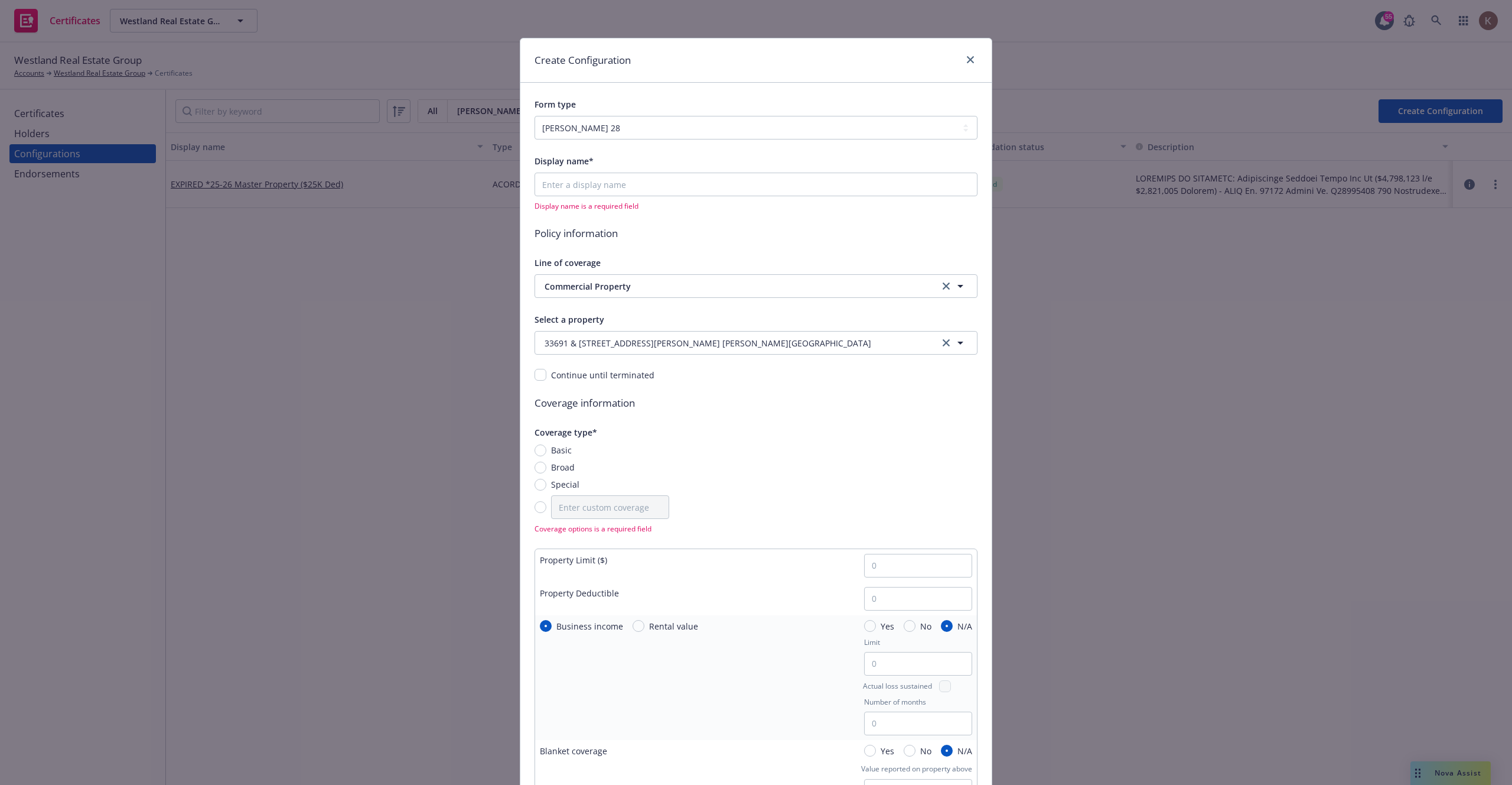
click at [537, 375] on input "checkbox" at bounding box center [540, 374] width 11 height 11
checkbox input "false"
